Goal: Check status

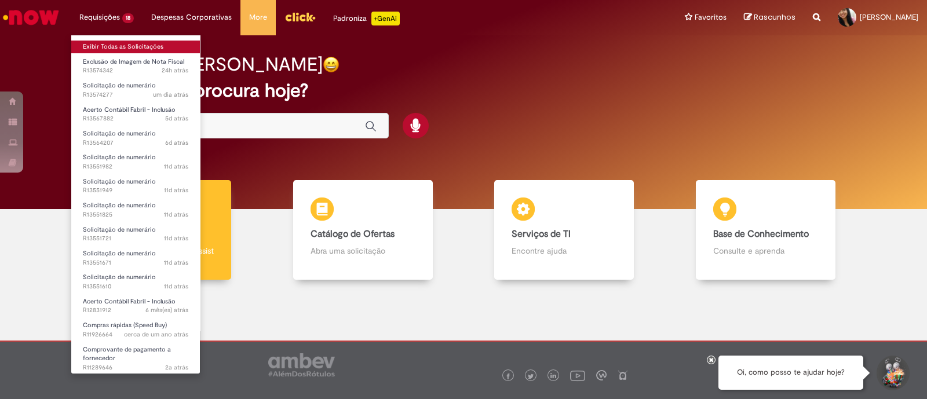
click at [126, 48] on link "Exibir Todas as Solicitações" at bounding box center [135, 47] width 129 height 13
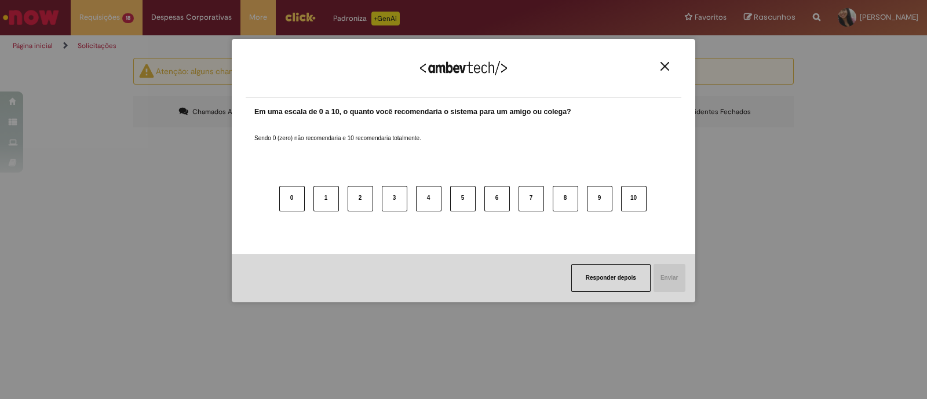
click at [665, 65] on img "Close" at bounding box center [665, 66] width 9 height 9
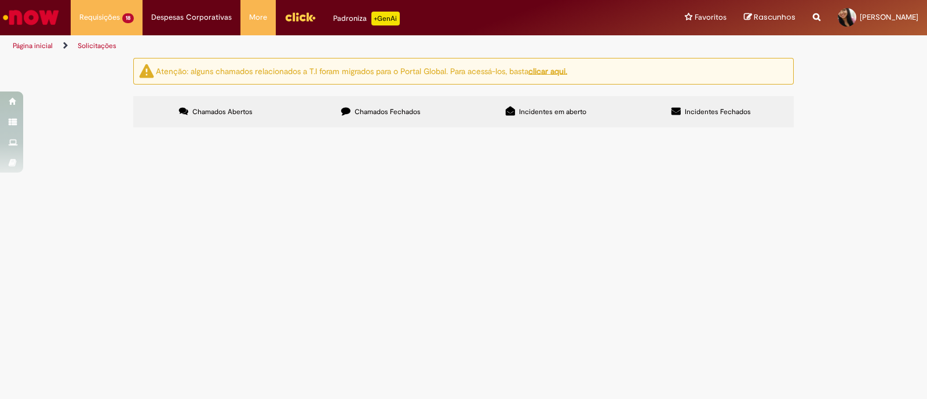
click at [0, 0] on span "Acerto Contábil Fabril - Inclusão" at bounding box center [0, 0] width 0 height 0
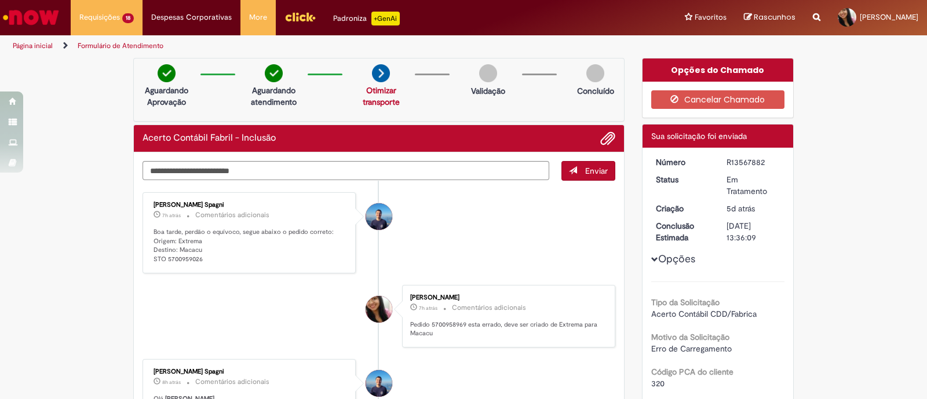
drag, startPoint x: 160, startPoint y: 190, endPoint x: 173, endPoint y: 190, distance: 12.8
drag, startPoint x: 163, startPoint y: 257, endPoint x: 197, endPoint y: 257, distance: 34.2
click at [197, 257] on p "Boa tarde, perdão o equívoco, segue abaixo o pedido correto: Origem: Extrema De…" at bounding box center [250, 246] width 193 height 37
copy p "5700959026"
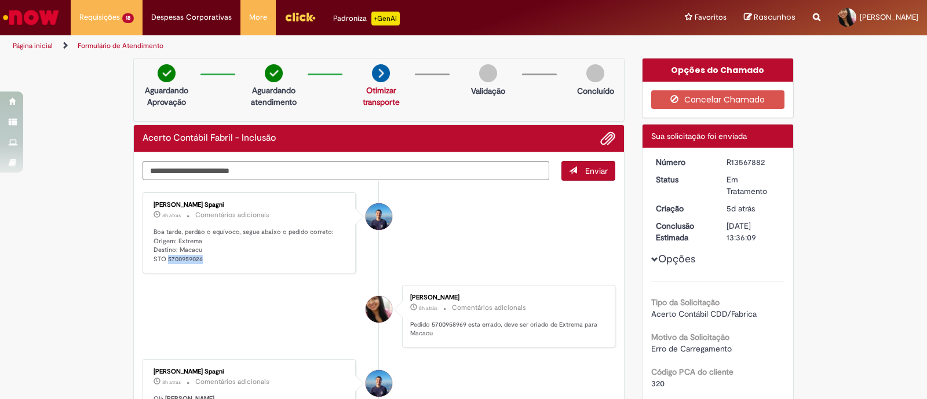
scroll to position [435, 0]
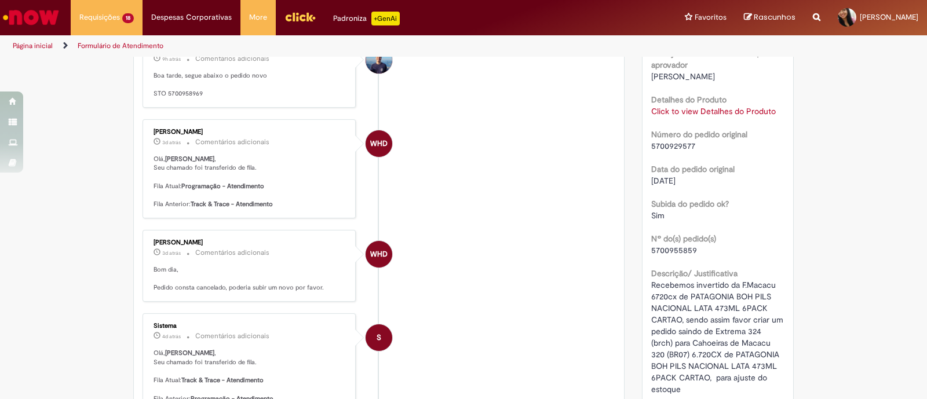
click at [704, 380] on span "Recebemos invertido da F.Macacu 6720cx de PATAGONIA BOH PILS NACIONAL LATA 473M…" at bounding box center [718, 337] width 134 height 115
